Goal: Find contact information: Find contact information

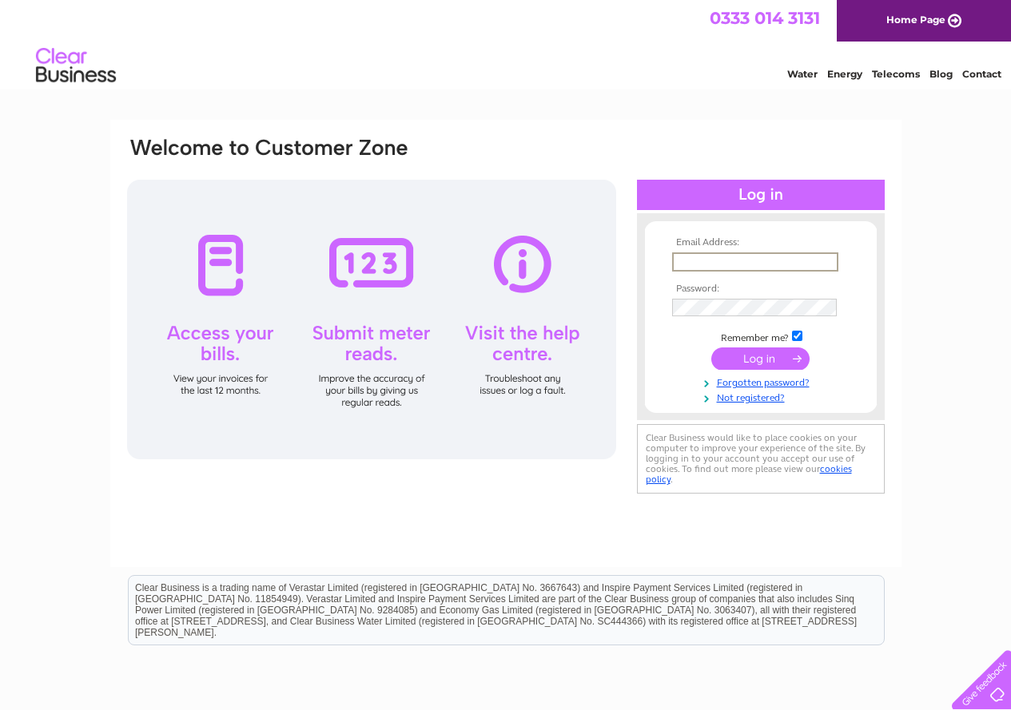
click at [724, 265] on input "text" at bounding box center [755, 262] width 166 height 19
type input "scottandkirk@combi-care.co.uk"
click at [711, 348] on input "submit" at bounding box center [760, 359] width 98 height 22
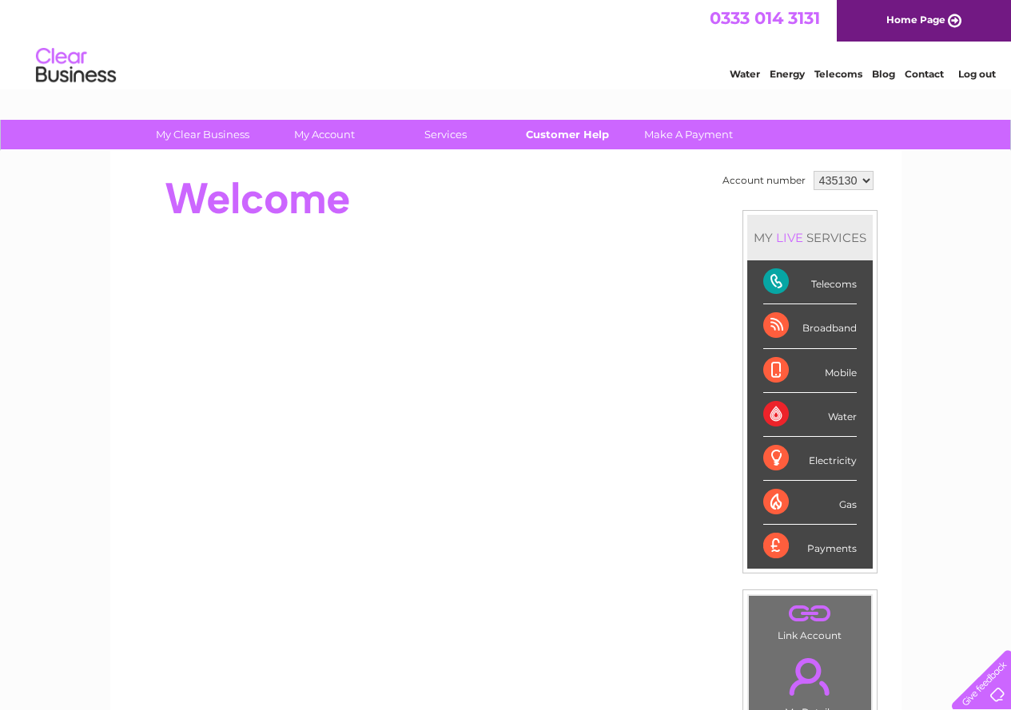
click at [575, 133] on link "Customer Help" at bounding box center [567, 135] width 132 height 30
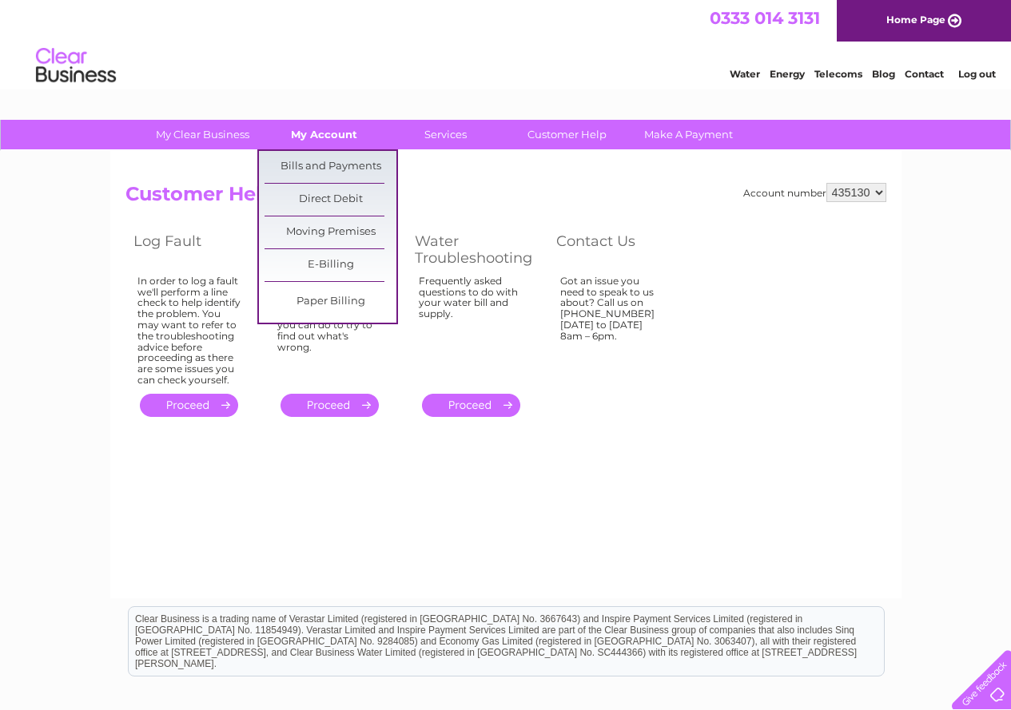
click at [340, 132] on link "My Account" at bounding box center [324, 135] width 132 height 30
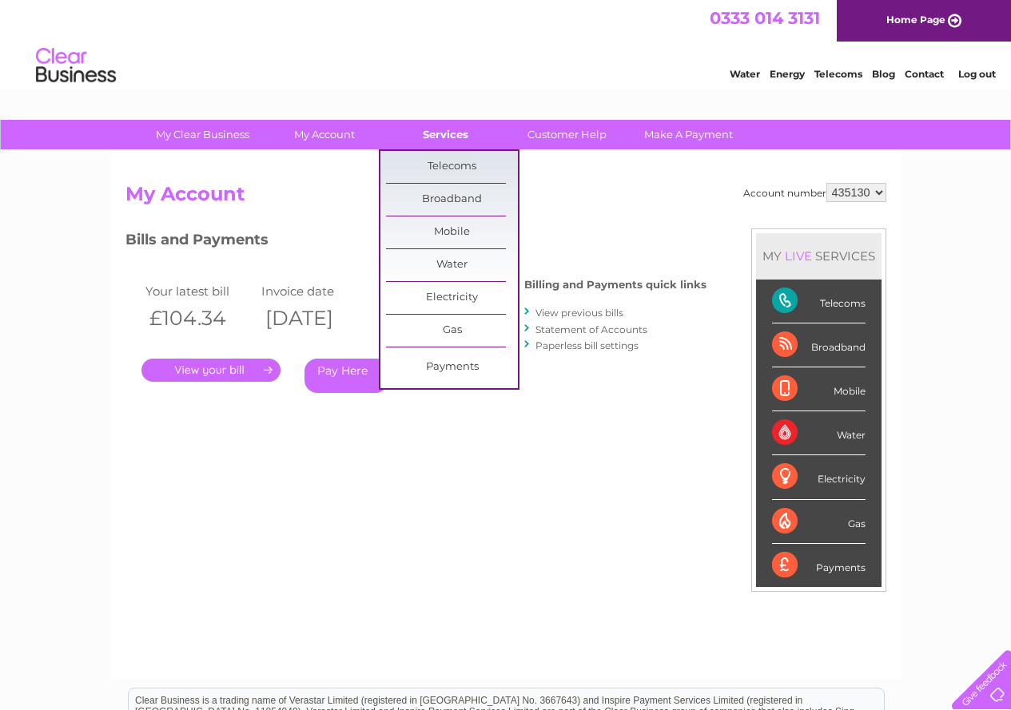
click at [453, 129] on link "Services" at bounding box center [446, 135] width 132 height 30
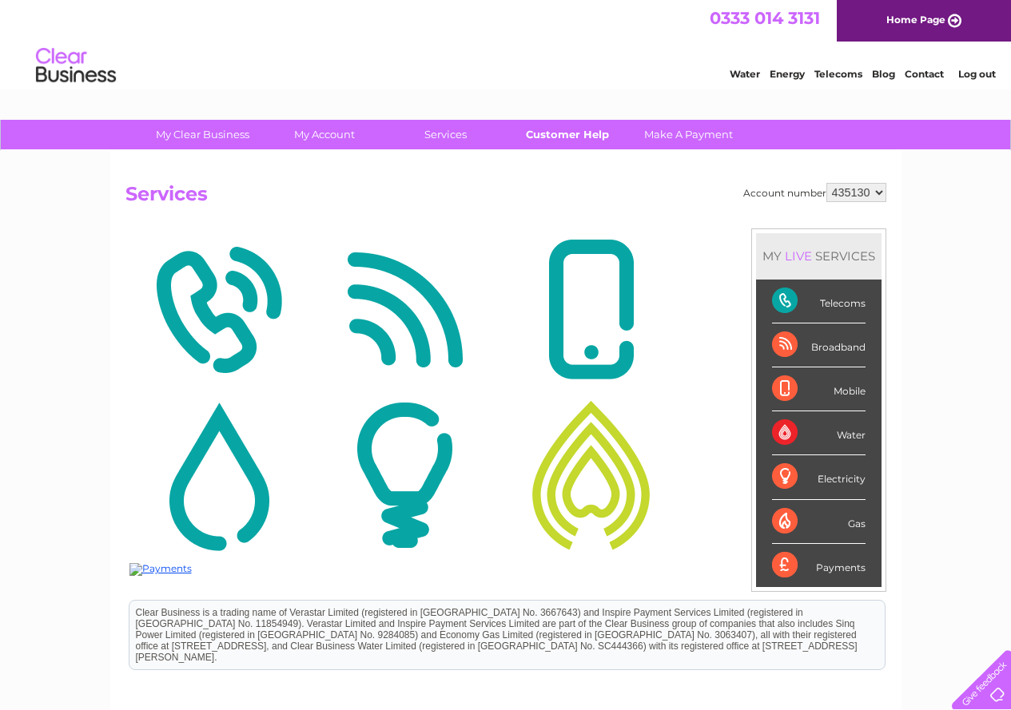
click at [552, 137] on link "Customer Help" at bounding box center [567, 135] width 132 height 30
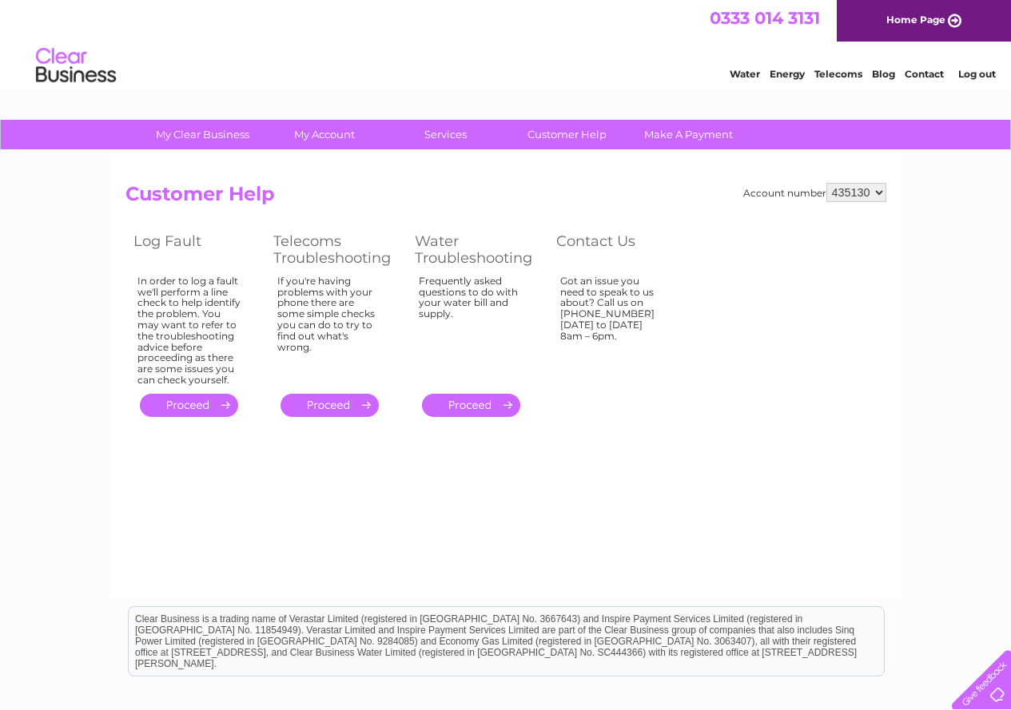
click at [913, 74] on link "Contact" at bounding box center [924, 74] width 39 height 12
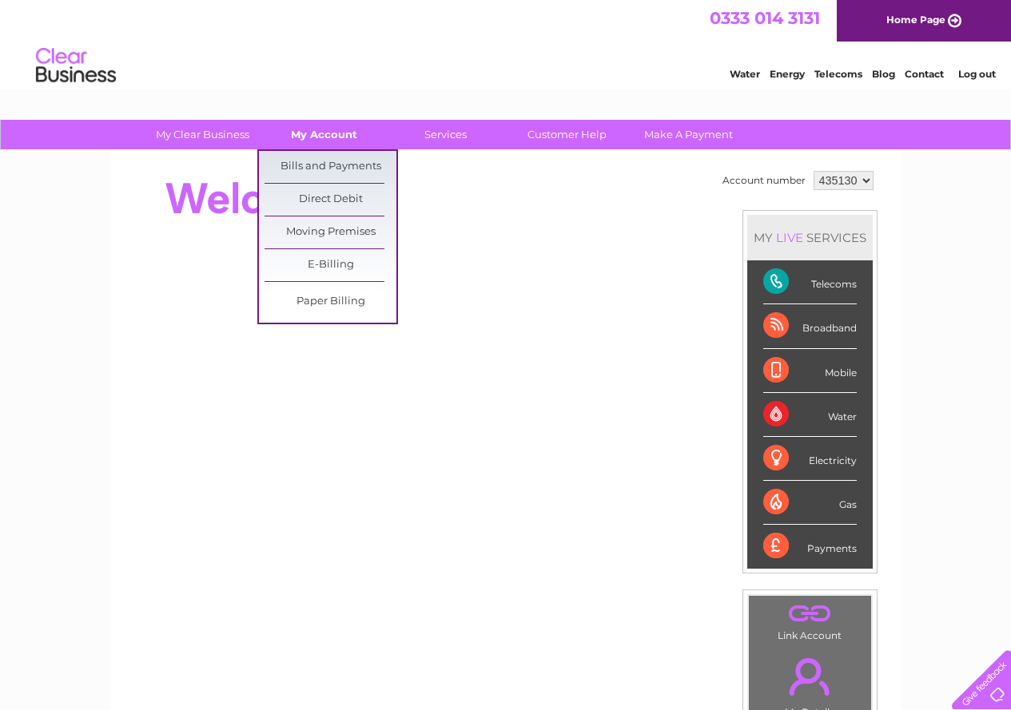
click at [348, 136] on link "My Account" at bounding box center [324, 135] width 132 height 30
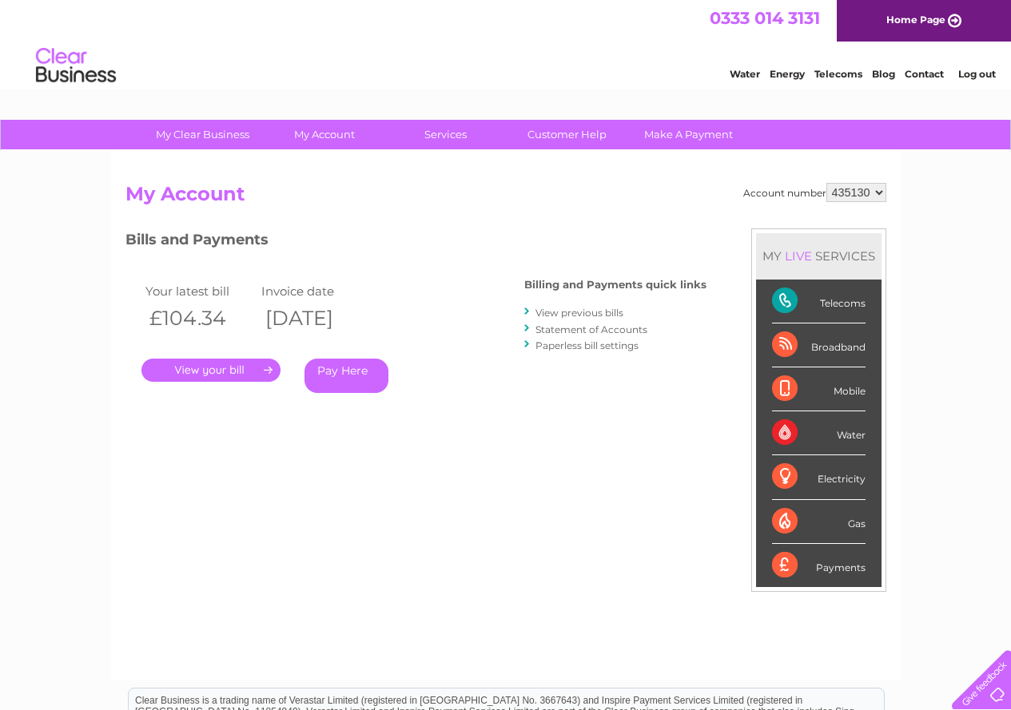
click at [210, 368] on link "." at bounding box center [210, 370] width 139 height 23
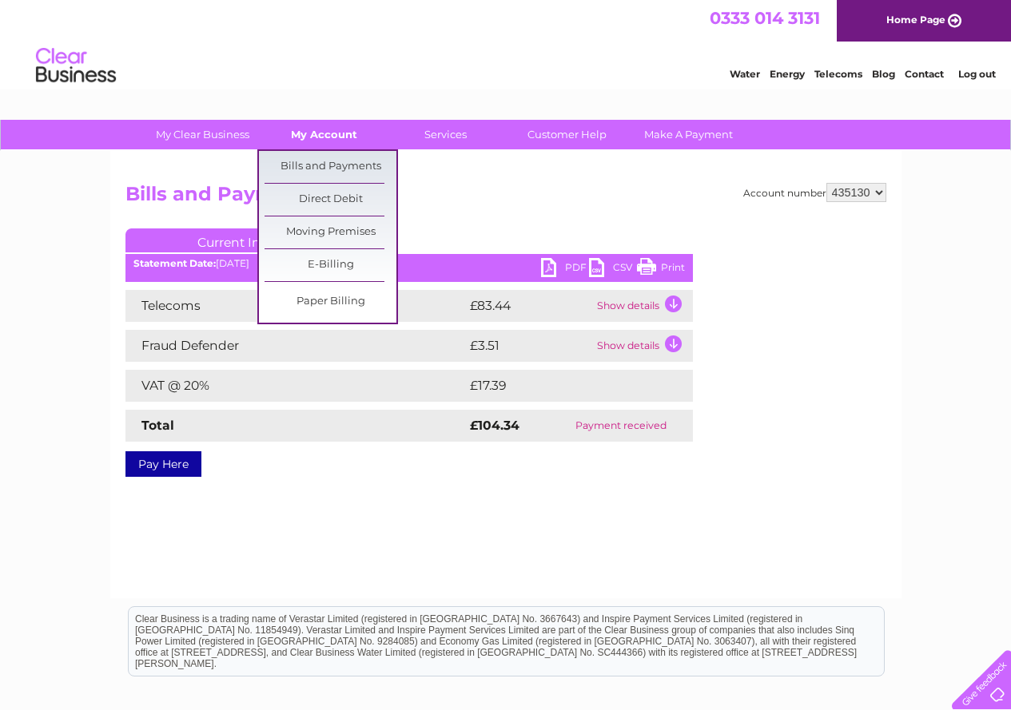
click at [342, 134] on link "My Account" at bounding box center [324, 135] width 132 height 30
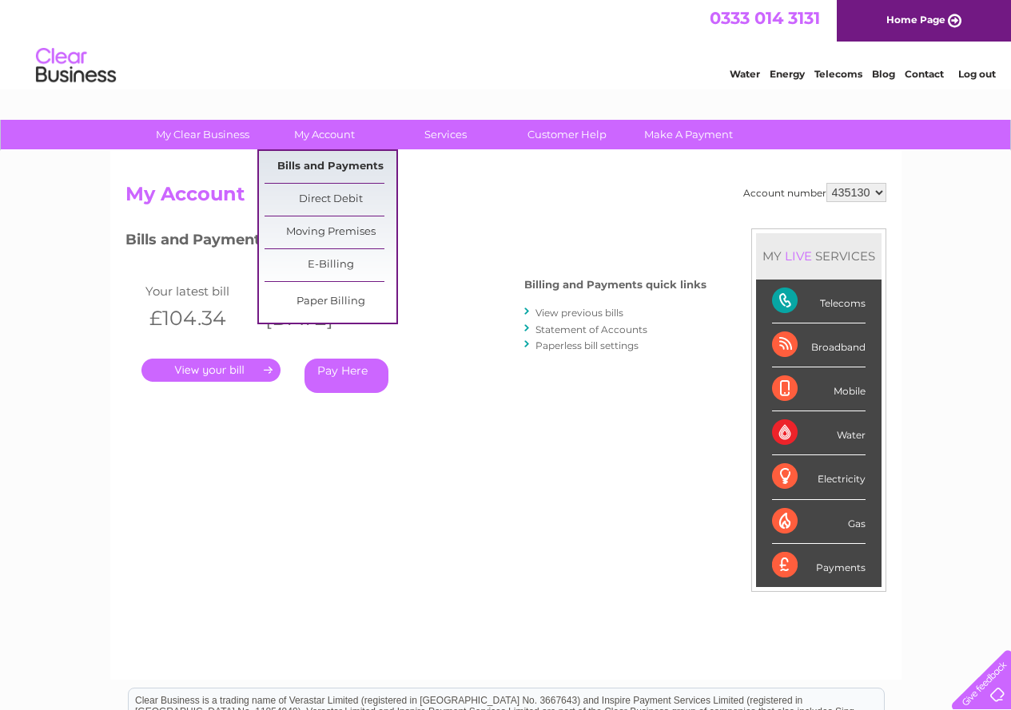
click at [336, 166] on link "Bills and Payments" at bounding box center [331, 167] width 132 height 32
click at [335, 194] on link "Direct Debit" at bounding box center [331, 200] width 132 height 32
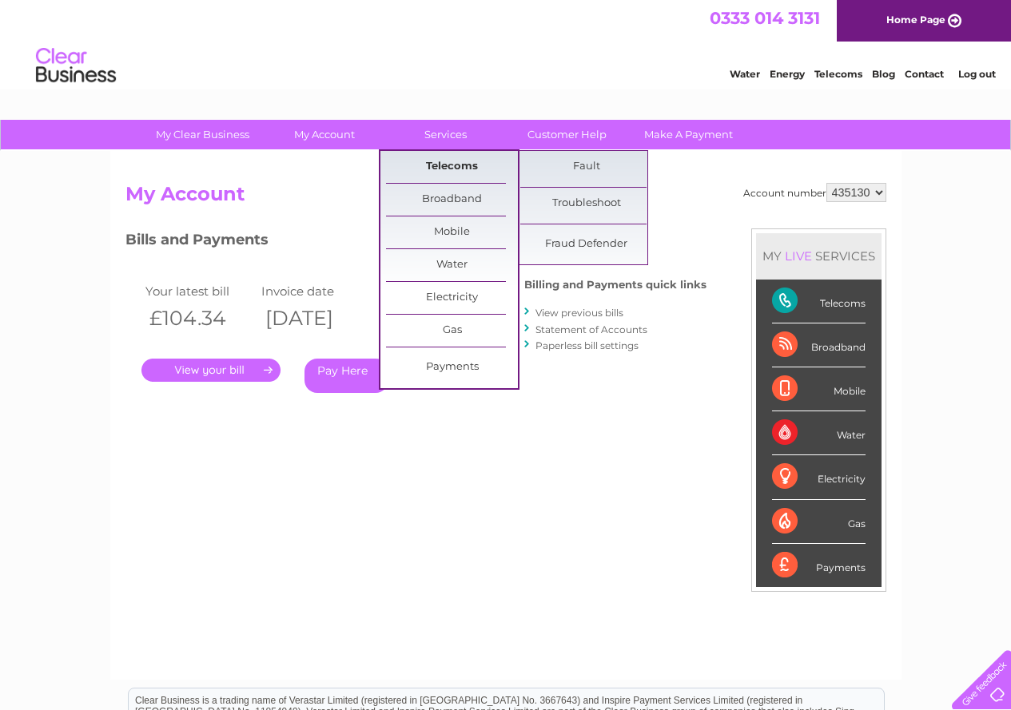
click at [448, 163] on link "Telecoms" at bounding box center [452, 167] width 132 height 32
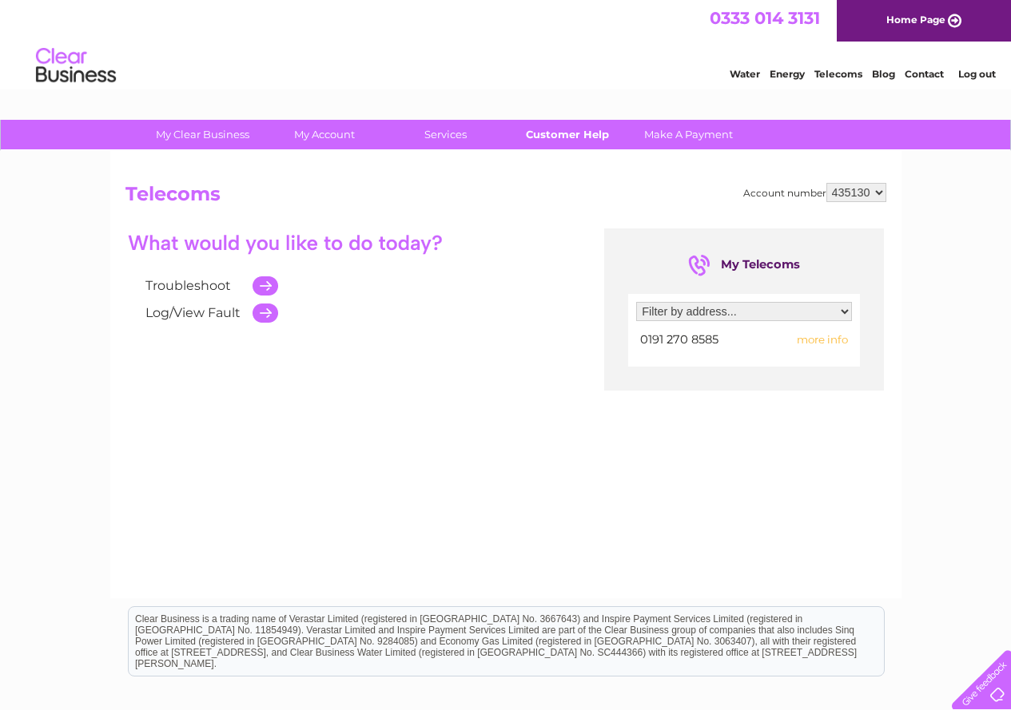
click at [550, 133] on link "Customer Help" at bounding box center [567, 135] width 132 height 30
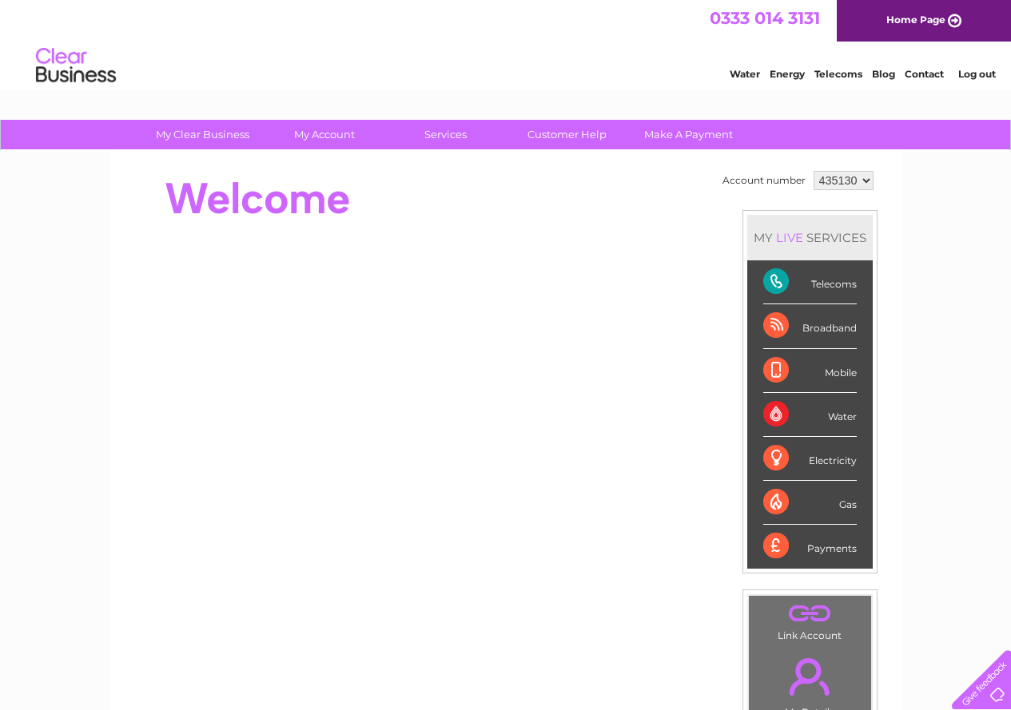
click at [867, 181] on select "435130" at bounding box center [844, 180] width 60 height 19
click at [917, 77] on link "Contact" at bounding box center [924, 74] width 39 height 12
